Goal: Transaction & Acquisition: Purchase product/service

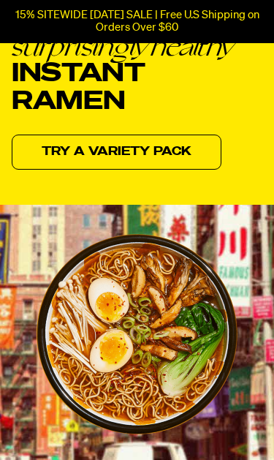
scroll to position [114, 0]
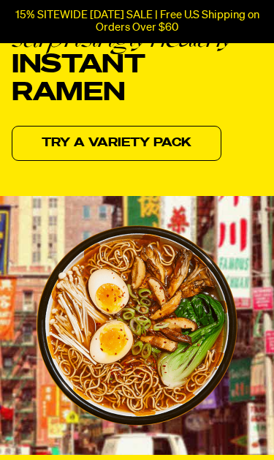
click at [184, 142] on link "Try a variety pack" at bounding box center [117, 143] width 210 height 35
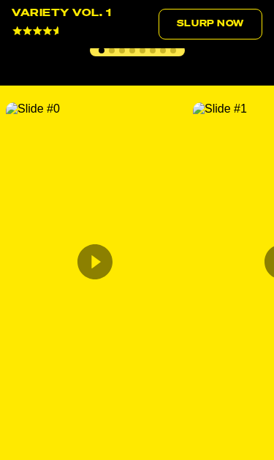
scroll to position [3005, 0]
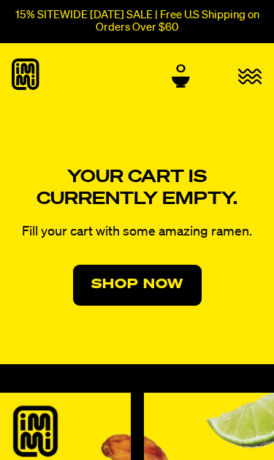
click at [254, 78] on icon "button" at bounding box center [249, 76] width 23 height 14
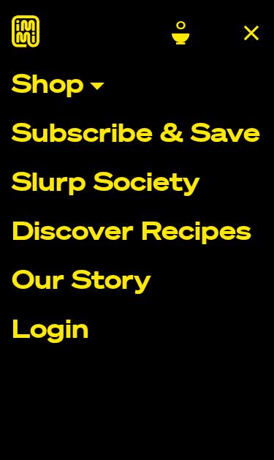
click at [75, 90] on link "Shop" at bounding box center [137, 86] width 251 height 26
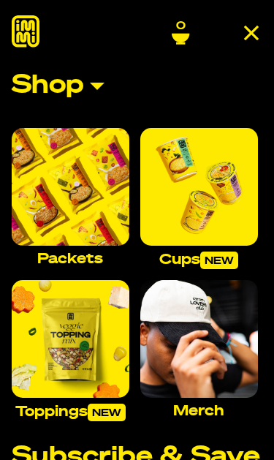
click at [100, 179] on img "Main navigation" at bounding box center [71, 187] width 118 height 118
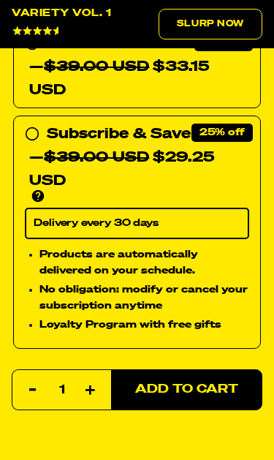
scroll to position [933, 0]
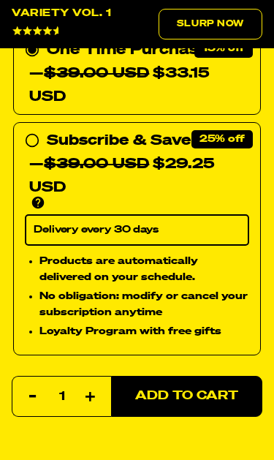
click at [235, 21] on link "Slurp Now" at bounding box center [211, 24] width 104 height 31
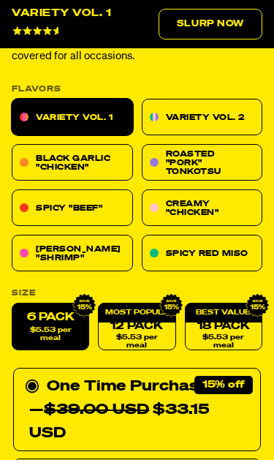
scroll to position [591, 0]
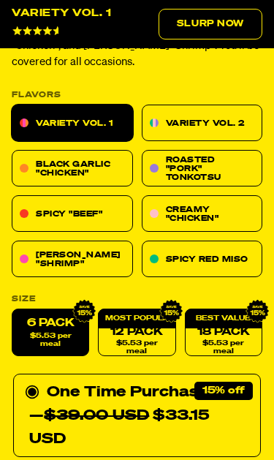
click at [146, 323] on div "12 Pack $5.53 per meal" at bounding box center [137, 333] width 78 height 48
click at [48, 333] on span "$5.53 per meal" at bounding box center [50, 340] width 61 height 16
click at [12, 309] on input "6 Pack $5.53 per meal" at bounding box center [12, 309] width 1 height 1
click at [102, 170] on link "Black Garlic "Chicken"" at bounding box center [72, 168] width 121 height 37
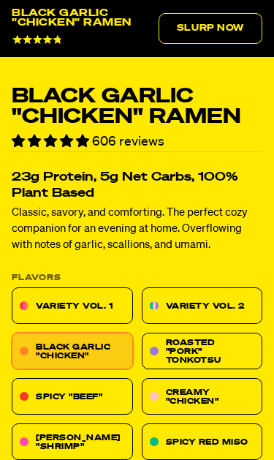
scroll to position [434, 0]
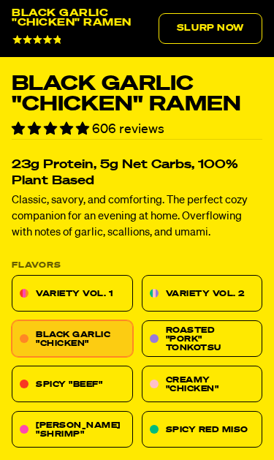
click at [221, 424] on link "Spicy Red Miso" at bounding box center [202, 430] width 121 height 37
